Goal: Navigation & Orientation: Find specific page/section

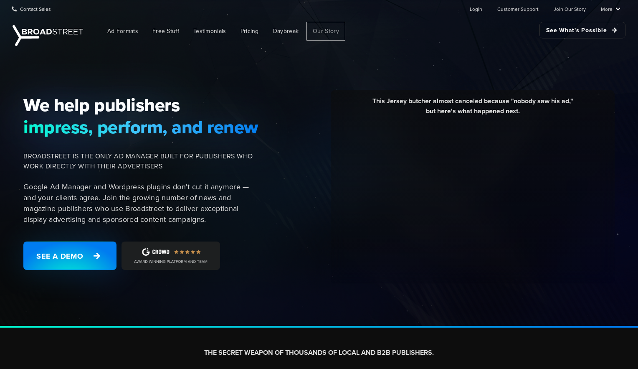
click at [326, 30] on span "Our Story" at bounding box center [326, 31] width 26 height 9
click at [125, 31] on span "Ad Formats" at bounding box center [122, 31] width 31 height 9
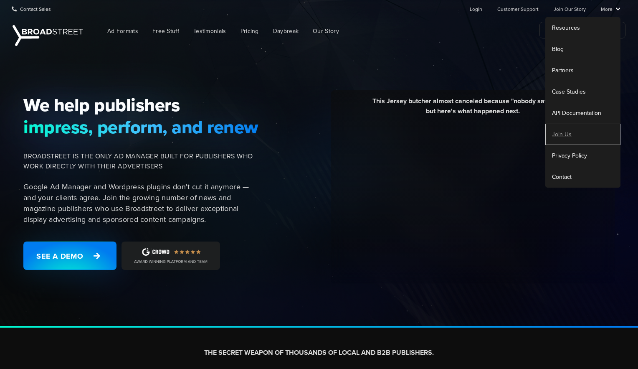
click at [566, 135] on link "Join Us" at bounding box center [582, 134] width 75 height 21
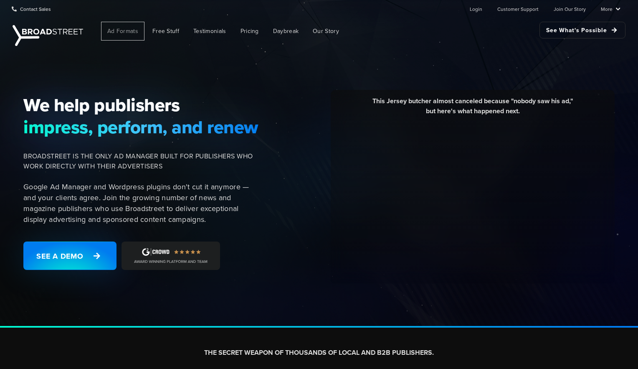
click at [128, 31] on span "Ad Formats" at bounding box center [122, 31] width 31 height 9
